Goal: Find specific page/section: Find specific page/section

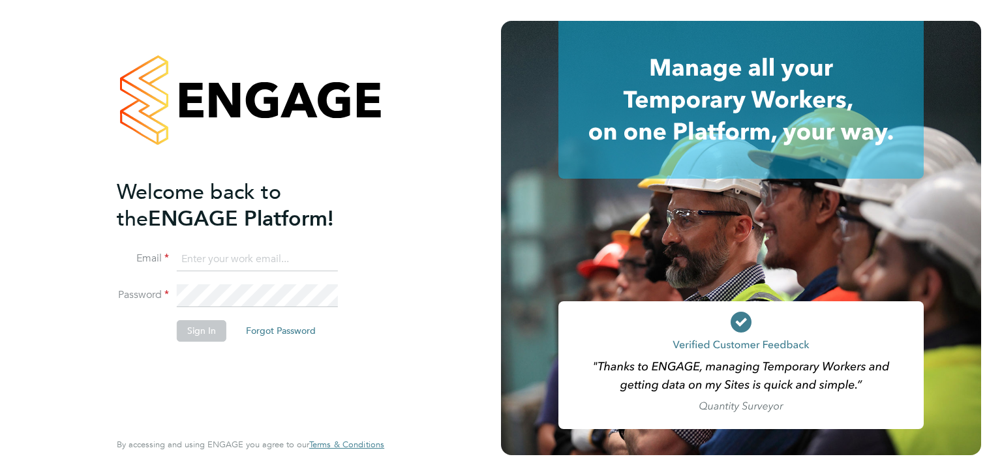
type input "Jamie.Rouse@MadiganGill.co.uk"
click at [206, 334] on button "Sign In" at bounding box center [202, 330] width 50 height 21
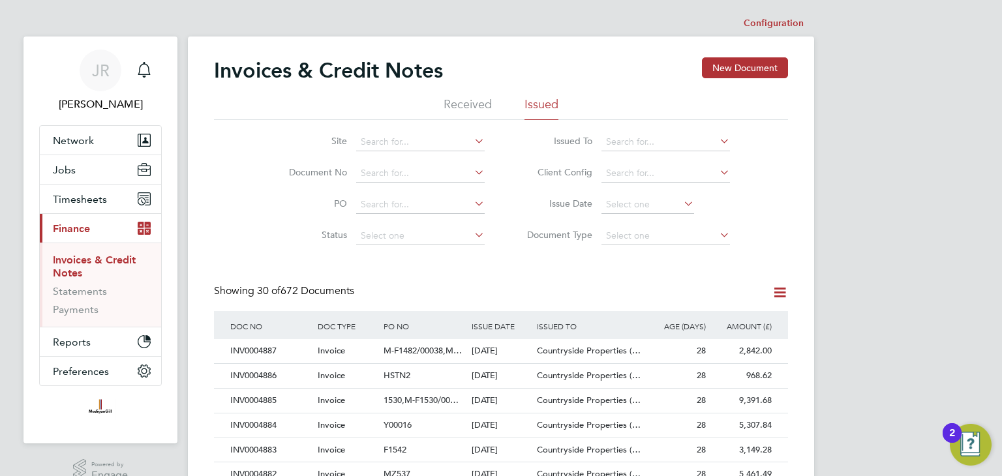
click at [472, 142] on icon at bounding box center [472, 141] width 0 height 18
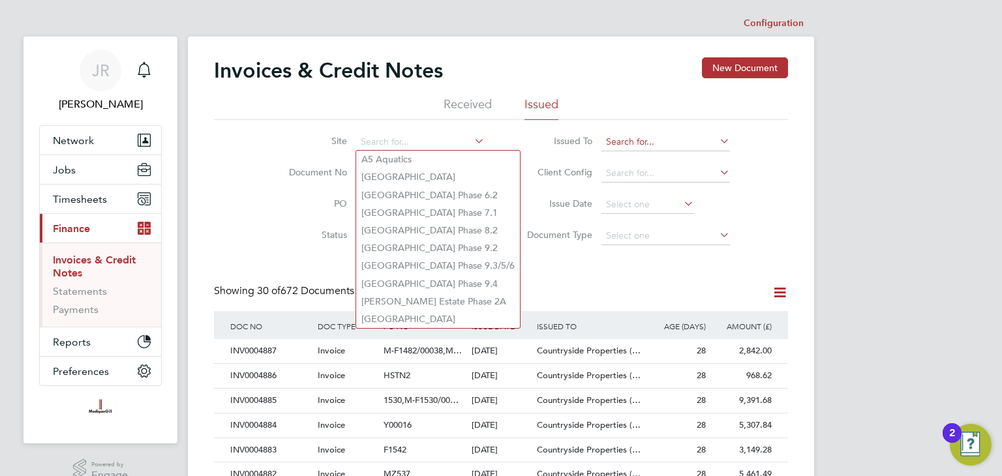
click at [661, 136] on input at bounding box center [665, 142] width 128 height 18
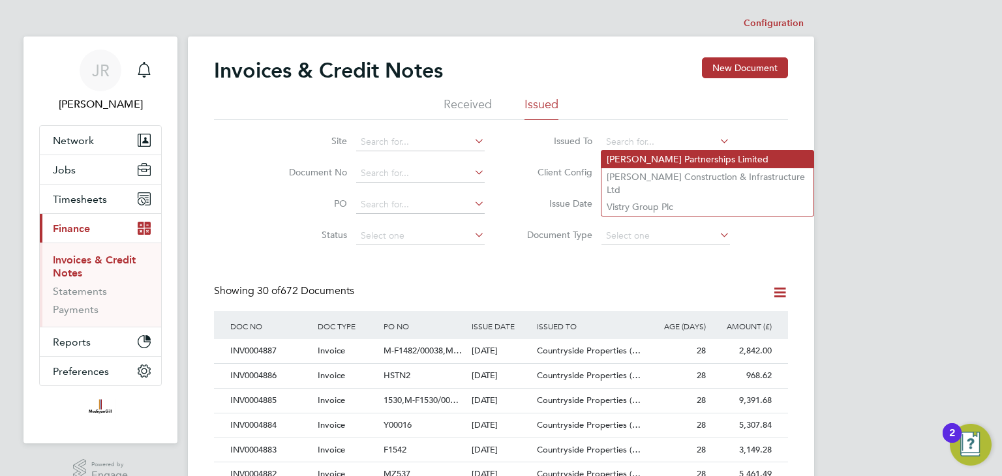
click at [646, 160] on li "[PERSON_NAME] Partnerships Limited" at bounding box center [707, 160] width 212 height 18
type input "[PERSON_NAME] Partnerships Limited"
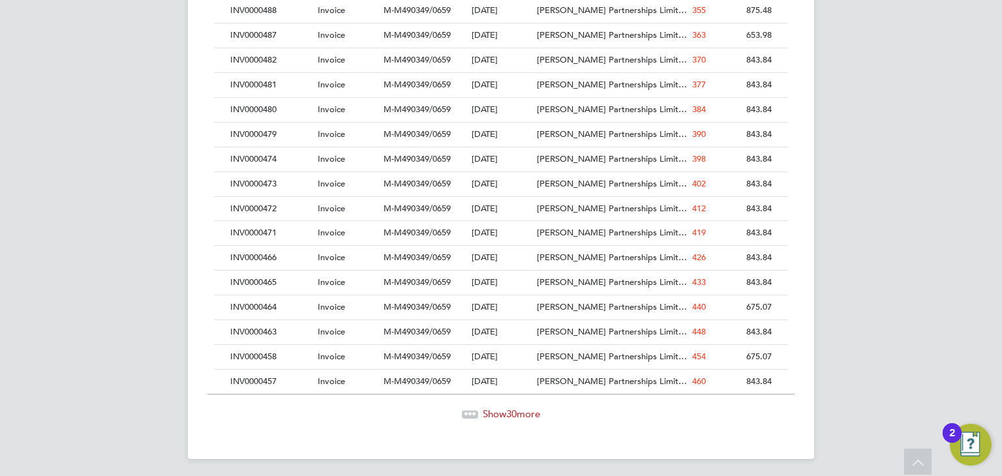
click at [519, 408] on span "Show 30 more" at bounding box center [511, 414] width 57 height 12
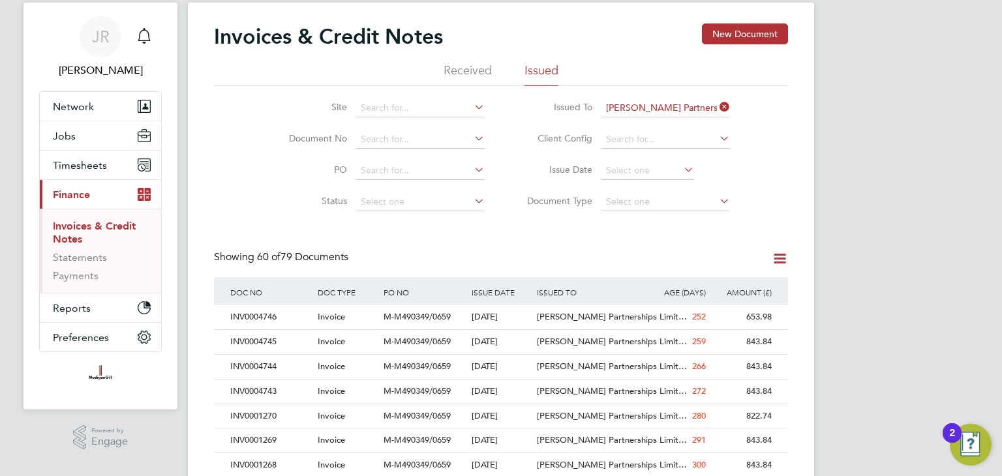
click at [472, 105] on icon at bounding box center [472, 107] width 0 height 18
